Goal: Transaction & Acquisition: Purchase product/service

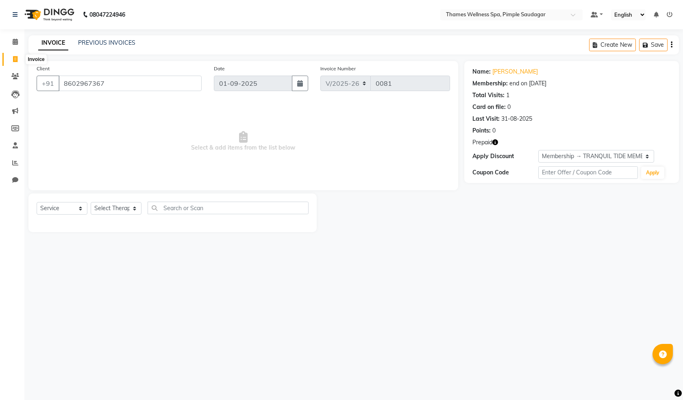
select select "8709"
select select "service"
select select "1: Object"
click at [20, 58] on span at bounding box center [15, 59] width 14 height 9
select select "service"
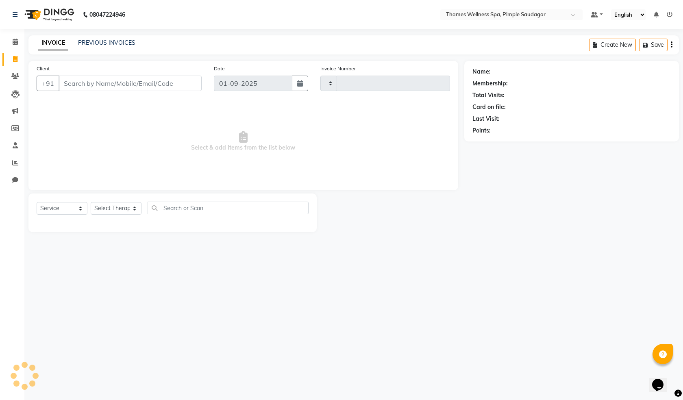
type input "0081"
select select "8709"
click at [96, 86] on input "Client" at bounding box center [130, 83] width 143 height 15
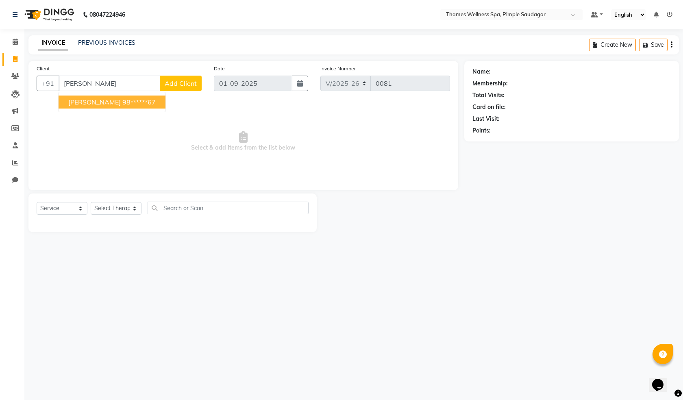
click at [121, 107] on button "[PERSON_NAME] 98******67" at bounding box center [112, 102] width 107 height 13
type input "98******67"
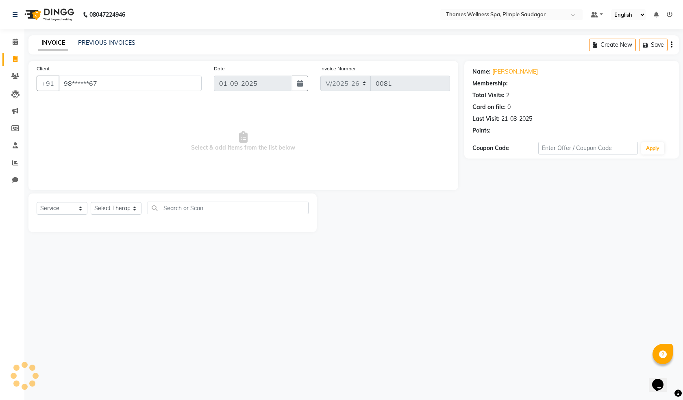
select select "1: Object"
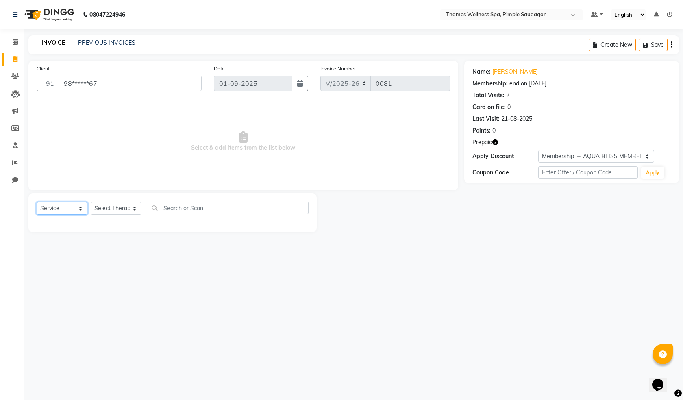
click at [70, 210] on select "Select Service Product Membership Package Voucher Prepaid Gift Card" at bounding box center [62, 208] width 51 height 13
click at [115, 210] on select "Select Therapist [PERSON_NAME] Bem Hana kety [PERSON_NAME] Mishi [PERSON_NAME] …" at bounding box center [116, 208] width 51 height 13
click at [91, 202] on select "Select Therapist [PERSON_NAME] Bem Hana kety [PERSON_NAME] Mishi [PERSON_NAME] …" at bounding box center [116, 208] width 51 height 13
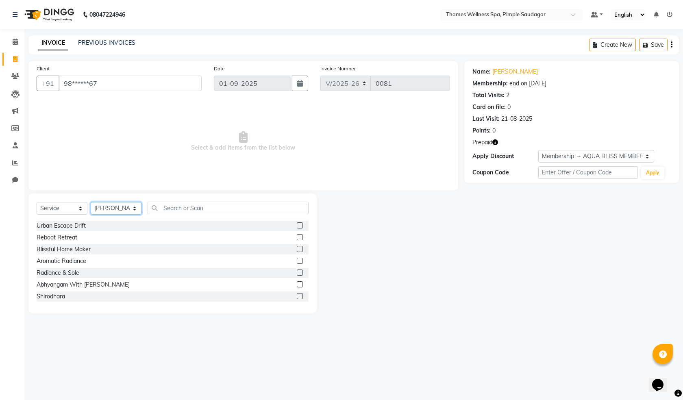
click at [116, 210] on select "Select Therapist [PERSON_NAME] Bem Hana kety [PERSON_NAME] Mishi [PERSON_NAME] …" at bounding box center [116, 208] width 51 height 13
select select "88610"
click at [91, 202] on select "Select Therapist [PERSON_NAME] Bem Hana kety [PERSON_NAME] Mishi [PERSON_NAME] …" at bounding box center [116, 208] width 51 height 13
click at [187, 205] on input "text" at bounding box center [228, 208] width 161 height 13
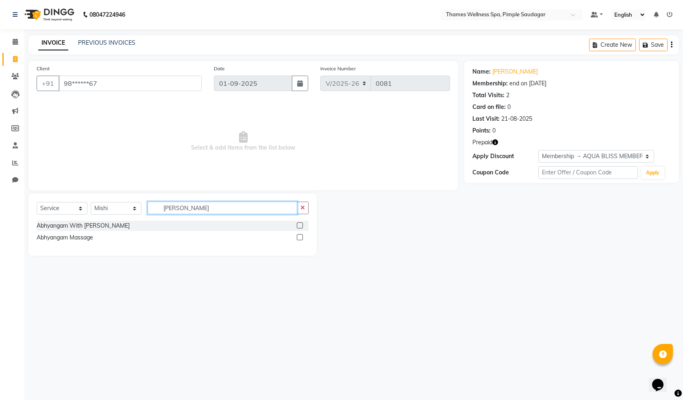
drag, startPoint x: 211, startPoint y: 207, endPoint x: 154, endPoint y: 214, distance: 57.0
click at [154, 214] on input "[PERSON_NAME]" at bounding box center [223, 208] width 150 height 13
type input "Swe"
click at [302, 237] on label at bounding box center [300, 237] width 6 height 6
click at [302, 237] on input "checkbox" at bounding box center [299, 237] width 5 height 5
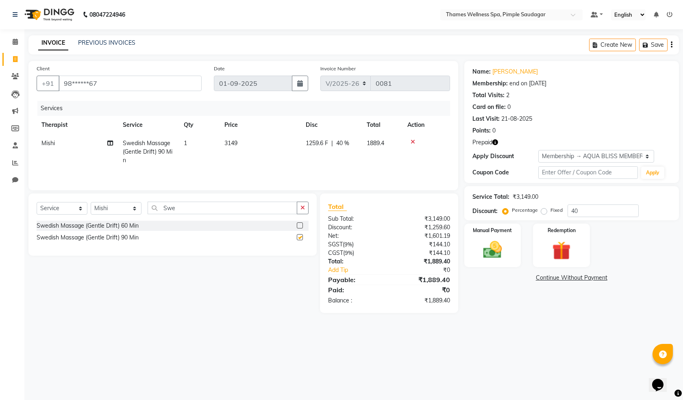
checkbox input "false"
click at [126, 207] on select "Select Therapist [PERSON_NAME] Bem Hana kety [PERSON_NAME] Mishi [PERSON_NAME] …" at bounding box center [116, 208] width 51 height 13
select select "90406"
click at [91, 202] on select "Select Therapist [PERSON_NAME] Bem Hana kety [PERSON_NAME] Mishi [PERSON_NAME] …" at bounding box center [116, 208] width 51 height 13
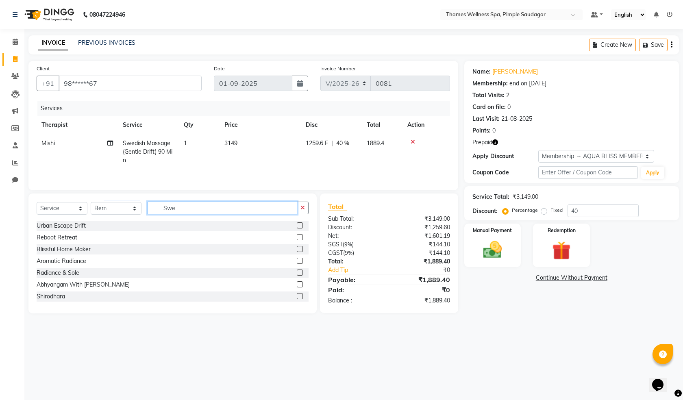
click at [186, 205] on input "Swe" at bounding box center [223, 208] width 150 height 13
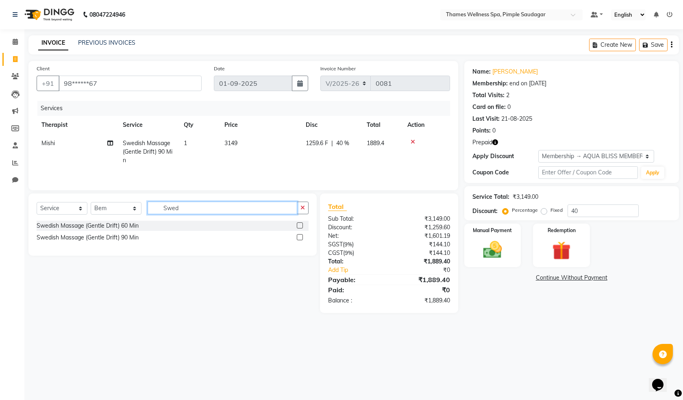
type input "Swed"
click at [176, 227] on div "Swedish Massage (Gentle Drift) 60 Min" at bounding box center [173, 226] width 272 height 10
click at [300, 223] on label at bounding box center [300, 226] width 6 height 6
click at [300, 223] on input "checkbox" at bounding box center [299, 225] width 5 height 5
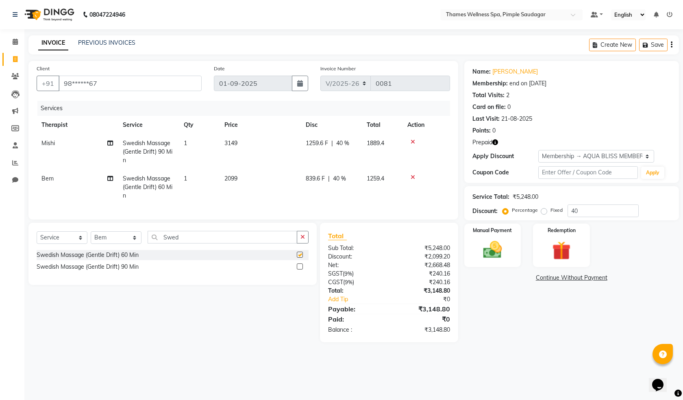
checkbox input "false"
click at [564, 253] on img at bounding box center [562, 251] width 32 height 24
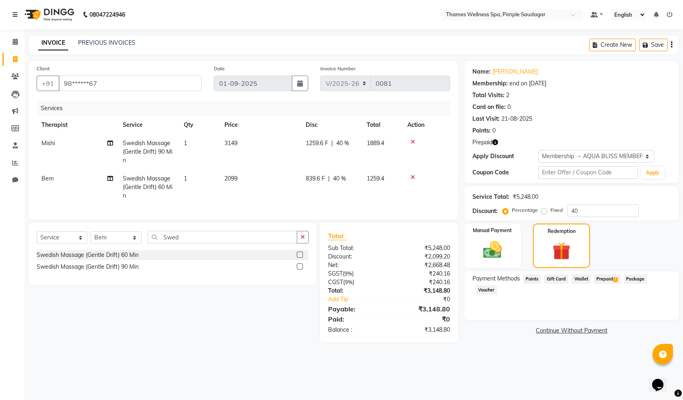
click at [607, 277] on span "Prepaid 1" at bounding box center [607, 279] width 26 height 9
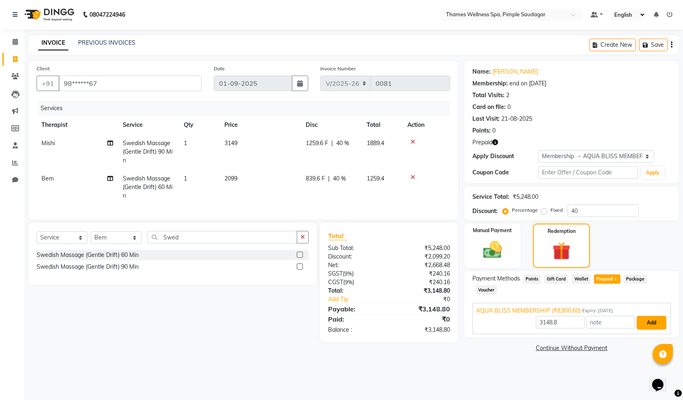
click at [653, 316] on button "Add" at bounding box center [652, 323] width 30 height 14
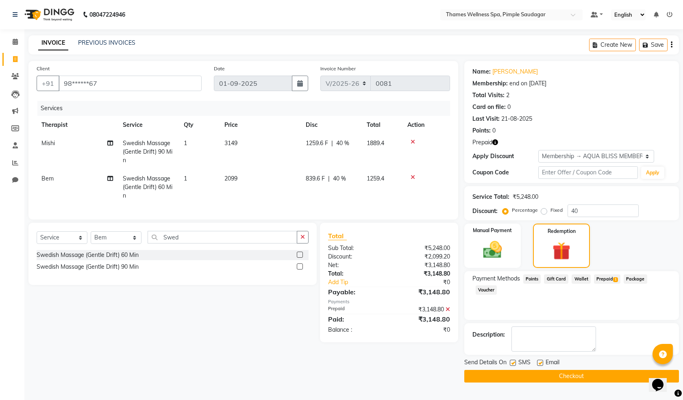
click at [568, 378] on button "Checkout" at bounding box center [572, 376] width 215 height 13
